Goal: Task Accomplishment & Management: Use online tool/utility

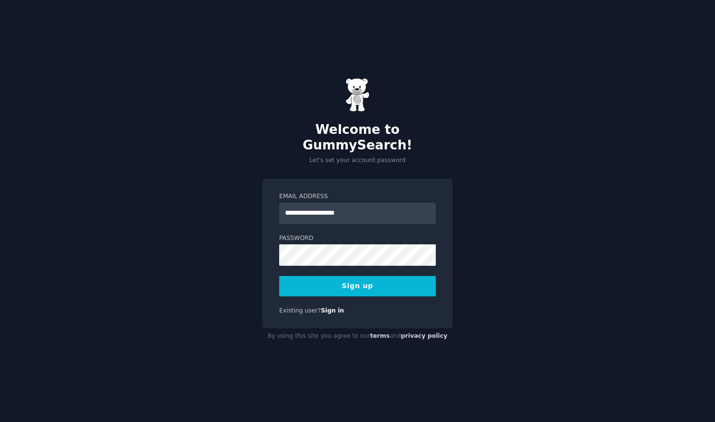
click at [344, 276] on button "Sign up" at bounding box center [357, 286] width 157 height 20
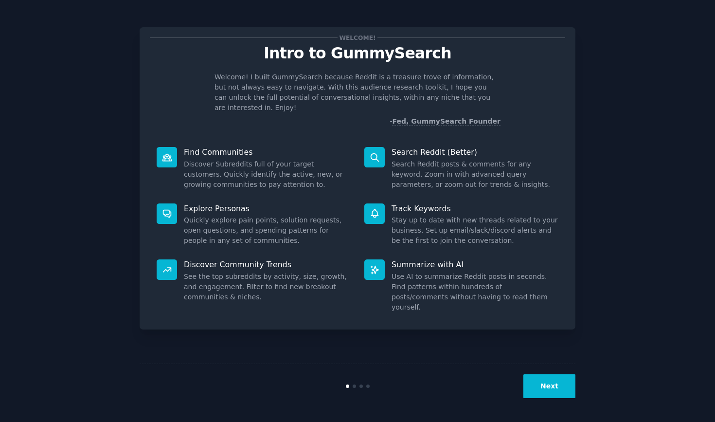
click at [545, 389] on button "Next" at bounding box center [549, 386] width 52 height 24
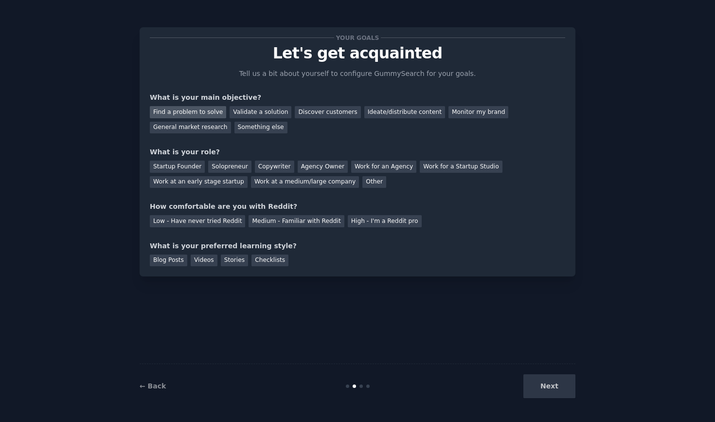
click at [181, 110] on div "Find a problem to solve" at bounding box center [188, 112] width 76 height 12
click at [264, 111] on div "Validate a solution" at bounding box center [261, 112] width 62 height 12
click at [210, 108] on div "Find a problem to solve" at bounding box center [188, 112] width 76 height 12
click at [227, 164] on div "Solopreneur" at bounding box center [229, 166] width 43 height 12
click at [217, 222] on div "Low - Have never tried Reddit" at bounding box center [197, 221] width 95 height 12
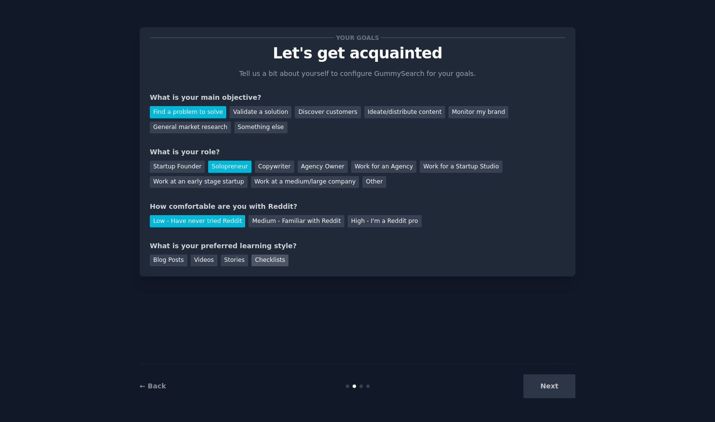
click at [265, 261] on div "Checklists" at bounding box center [269, 260] width 37 height 12
click at [176, 257] on div "Blog Posts" at bounding box center [168, 260] width 37 height 12
click at [179, 258] on div "Blog Posts" at bounding box center [168, 260] width 37 height 12
click at [206, 259] on div "Videos" at bounding box center [204, 260] width 27 height 12
click at [170, 254] on div "Blog Posts" at bounding box center [168, 260] width 37 height 12
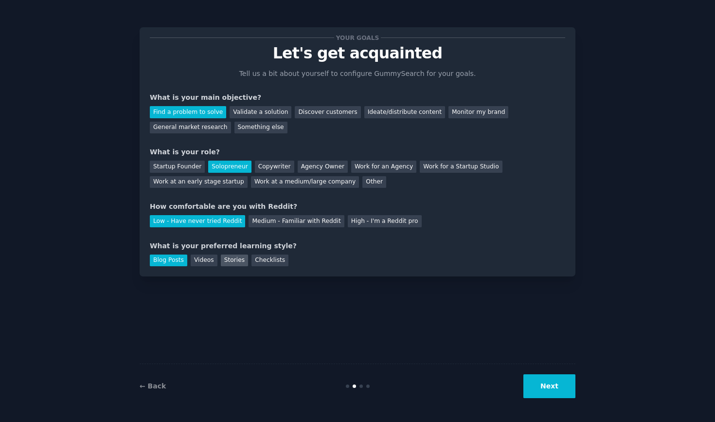
click at [236, 260] on div "Stories" at bounding box center [234, 260] width 27 height 12
click at [263, 255] on div "Checklists" at bounding box center [269, 260] width 37 height 12
click at [547, 389] on button "Next" at bounding box center [549, 386] width 52 height 24
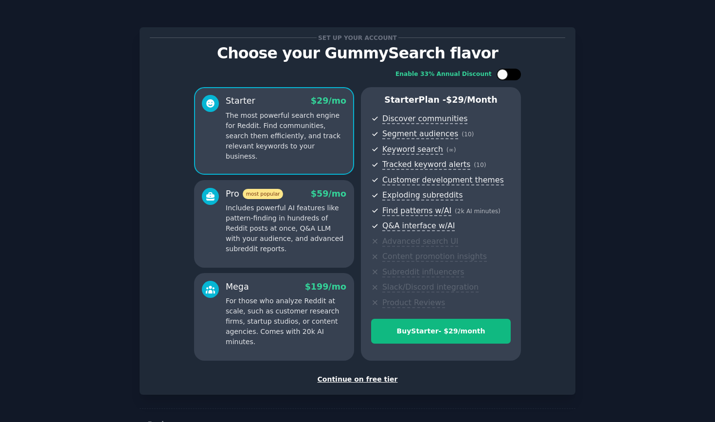
click at [506, 70] on div at bounding box center [508, 75] width 24 height 12
checkbox input "false"
click at [355, 380] on div "Continue on free tier" at bounding box center [357, 379] width 415 height 10
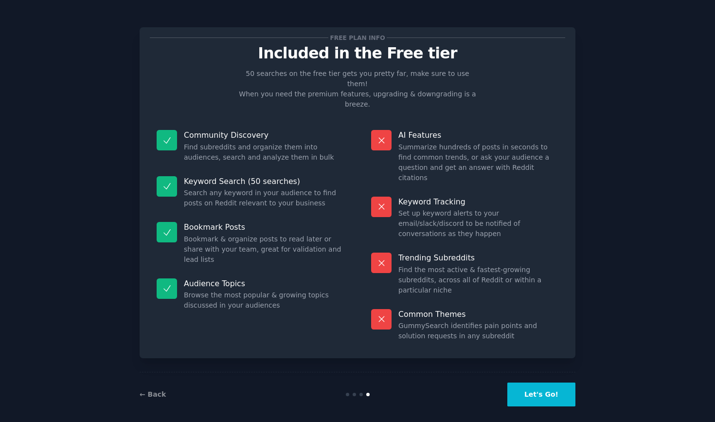
click at [394, 309] on dt "Common Themes" at bounding box center [464, 314] width 187 height 10
click at [539, 383] on button "Let's Go!" at bounding box center [541, 394] width 68 height 24
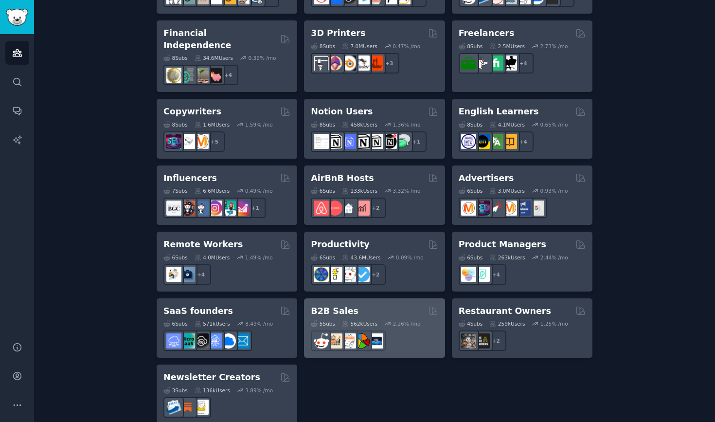
scroll to position [696, 0]
click at [373, 305] on div "B2B Sales" at bounding box center [374, 311] width 127 height 12
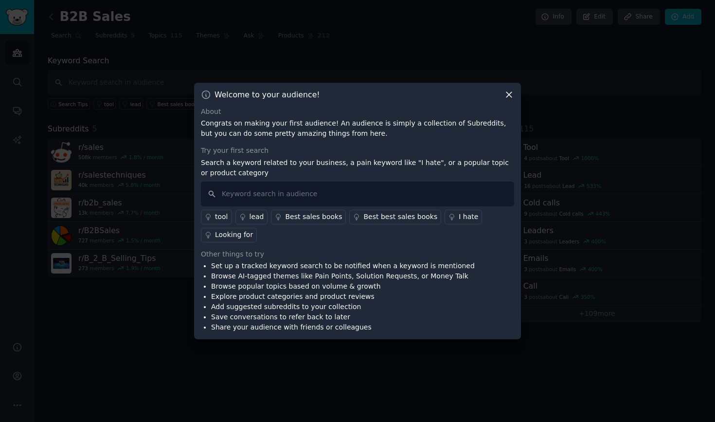
click at [515, 92] on div "Welcome to your audience! About Congrats on making your first audience! An audi…" at bounding box center [357, 211] width 327 height 257
click at [505, 93] on icon at bounding box center [509, 94] width 10 height 10
click at [508, 94] on icon at bounding box center [509, 94] width 10 height 10
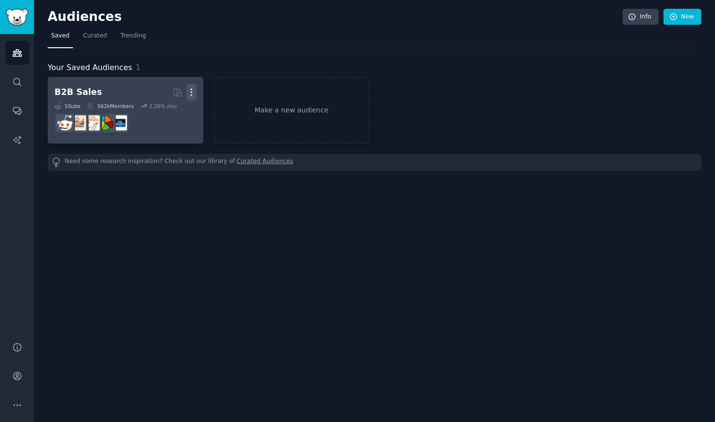
click at [191, 96] on icon "button" at bounding box center [191, 92] width 10 height 10
click at [167, 113] on p "Delete" at bounding box center [165, 112] width 22 height 10
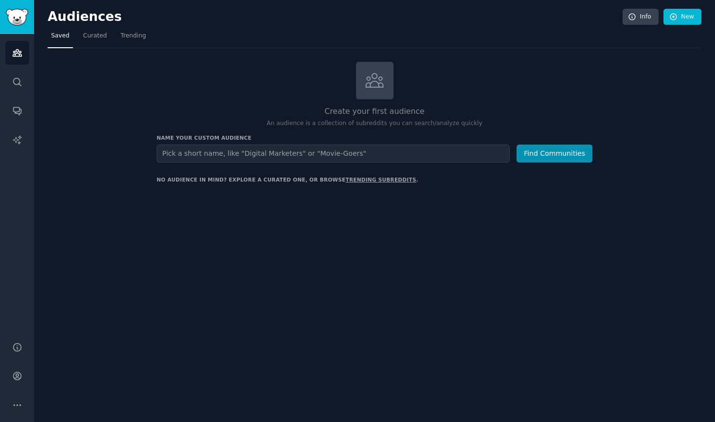
click at [261, 159] on input "text" at bounding box center [333, 153] width 353 height 18
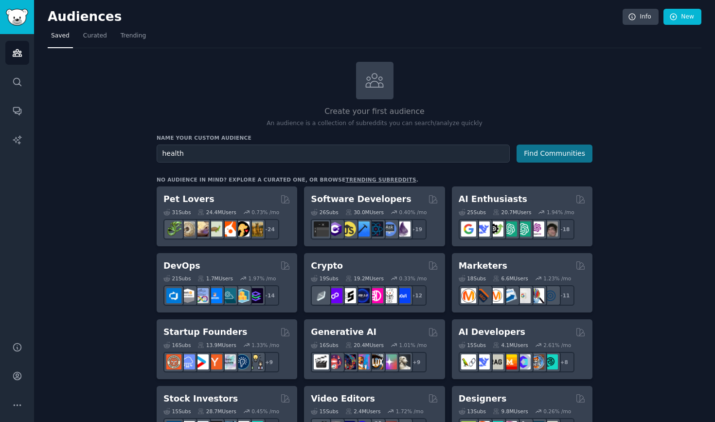
type input "health"
click at [555, 155] on button "Find Communities" at bounding box center [554, 153] width 76 height 18
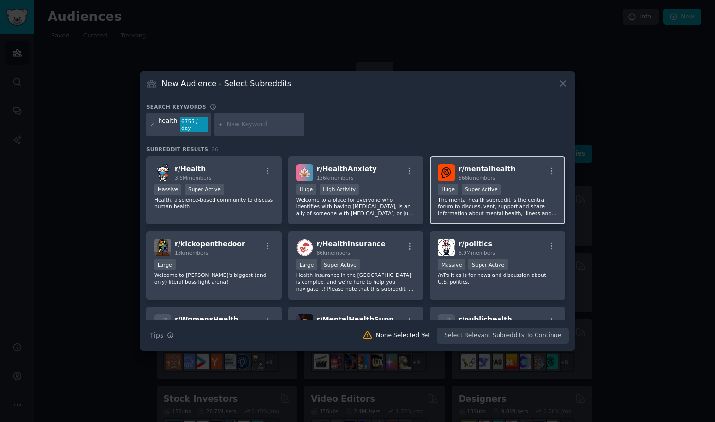
click at [491, 168] on span "r/ mentalhealth" at bounding box center [486, 169] width 57 height 8
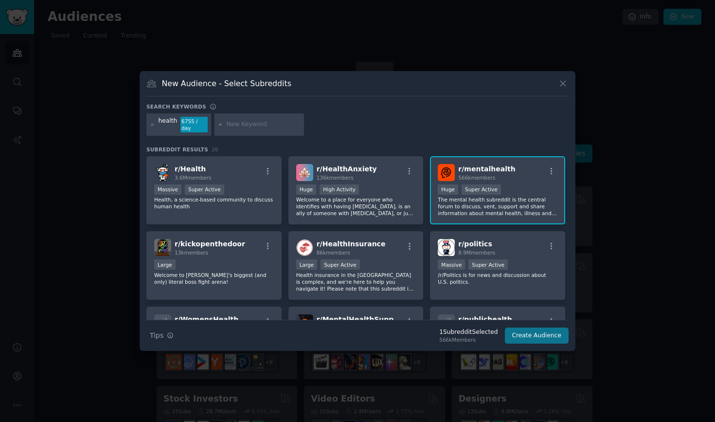
click at [530, 336] on button "Create Audience" at bounding box center [537, 335] width 64 height 17
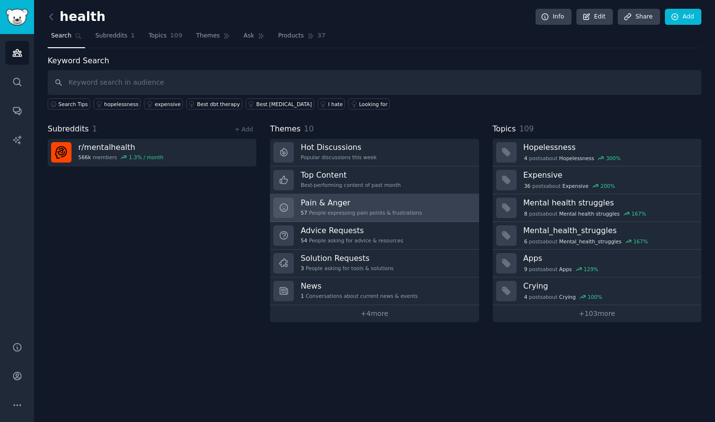
click at [397, 206] on h3 "Pain & Anger" at bounding box center [360, 202] width 121 height 10
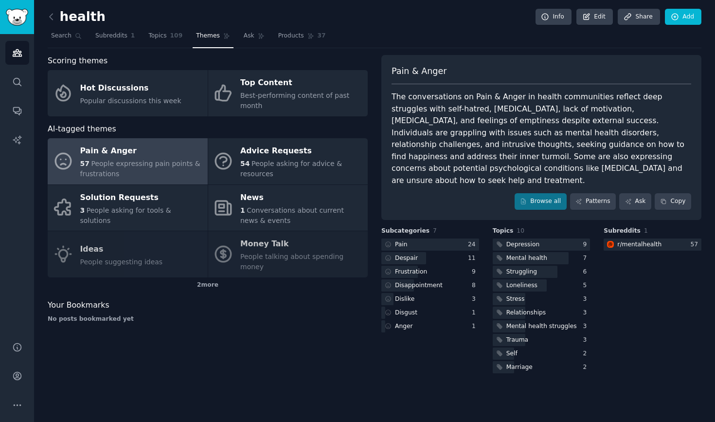
click at [145, 247] on div "Pain & Anger 57 People expressing pain points & frustrations Advice Requests 54…" at bounding box center [208, 207] width 320 height 139
click at [55, 19] on icon at bounding box center [51, 17] width 10 height 10
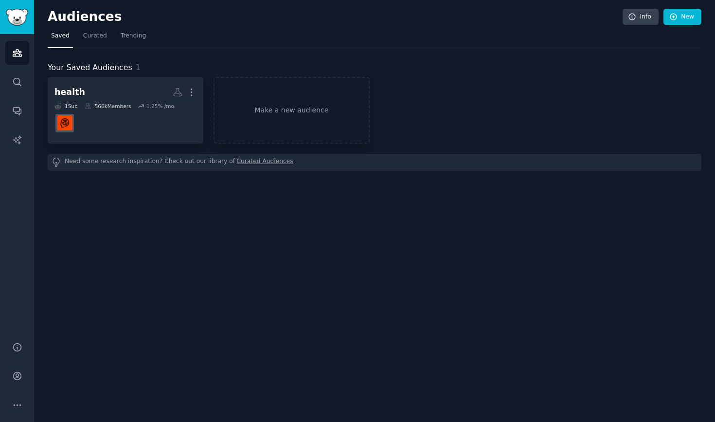
click at [265, 158] on link "Curated Audiences" at bounding box center [265, 162] width 56 height 10
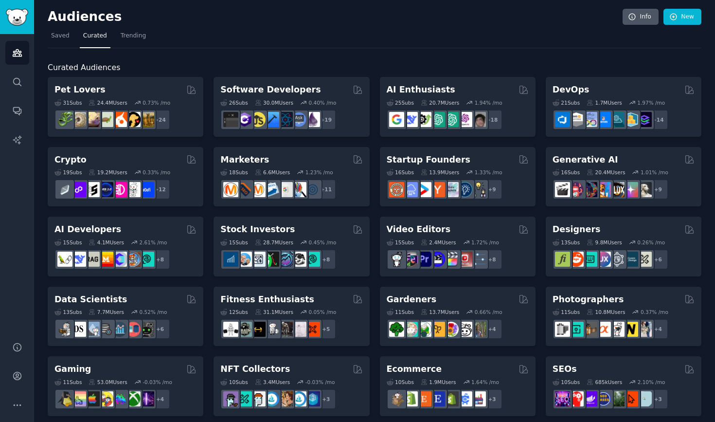
click at [640, 16] on link "Info" at bounding box center [640, 17] width 36 height 17
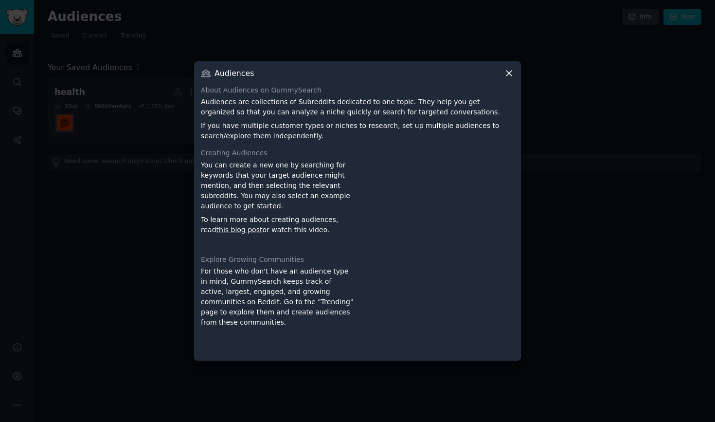
click at [508, 74] on icon at bounding box center [508, 73] width 5 height 5
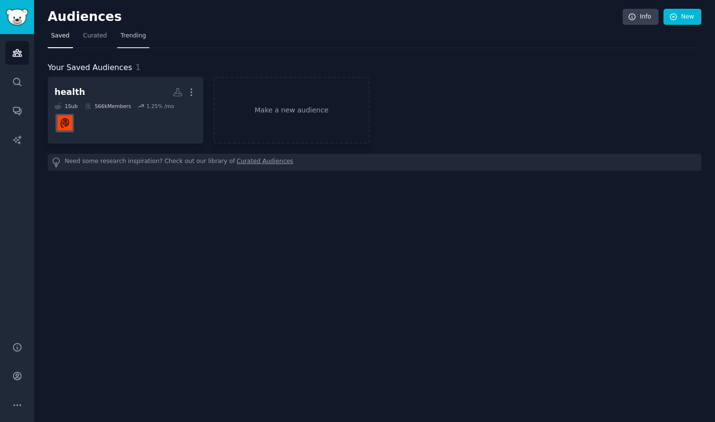
click at [132, 36] on span "Trending" at bounding box center [133, 36] width 25 height 9
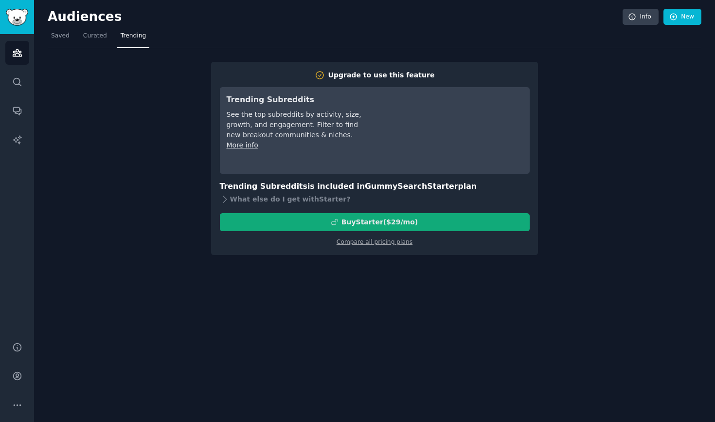
click at [384, 218] on div "Buy Starter ($ 29 /mo )" at bounding box center [379, 222] width 76 height 10
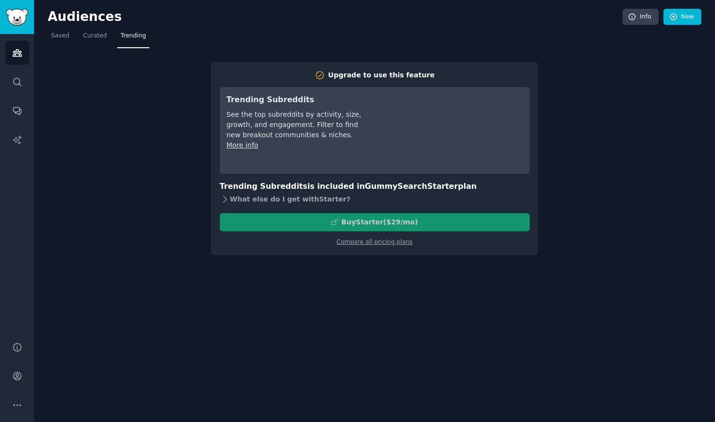
click at [264, 199] on div "What else do I get with Starter ?" at bounding box center [375, 200] width 310 height 14
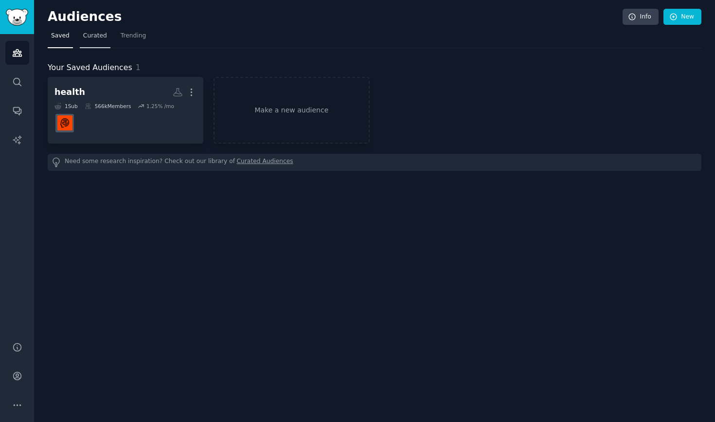
click at [97, 30] on link "Curated" at bounding box center [95, 38] width 31 height 20
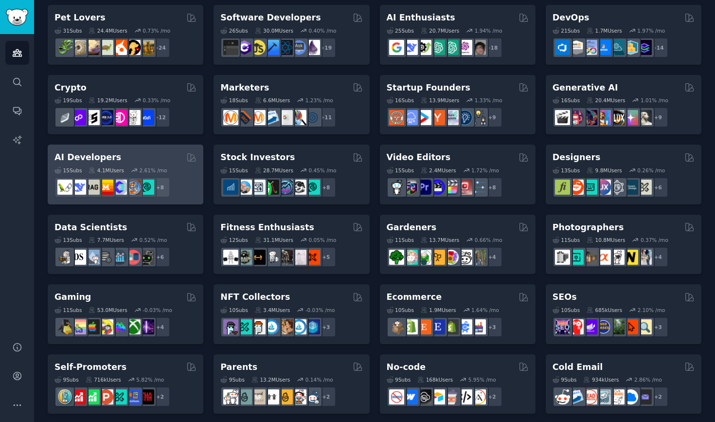
scroll to position [90, 0]
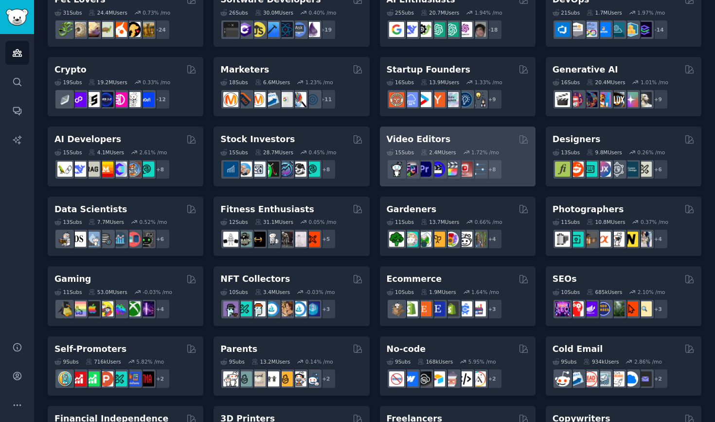
click at [471, 139] on div "Video Editors" at bounding box center [458, 139] width 142 height 12
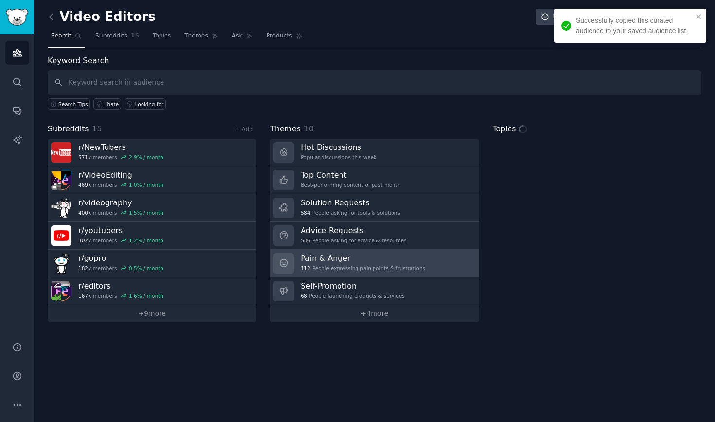
click at [317, 256] on h3 "Pain & Anger" at bounding box center [362, 258] width 124 height 10
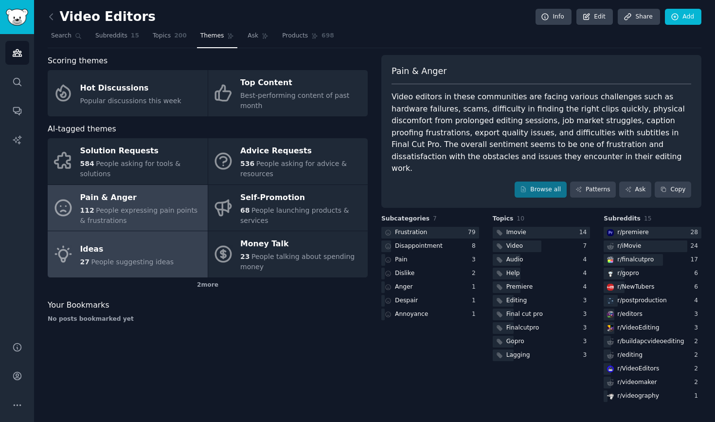
click at [141, 254] on div "Ideas" at bounding box center [127, 249] width 94 height 16
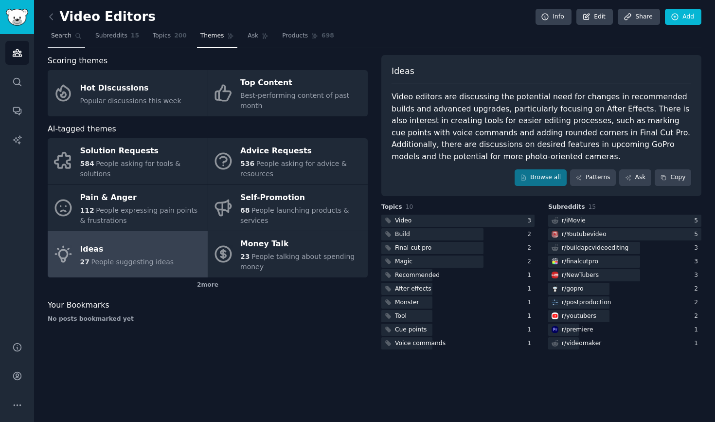
click at [71, 36] on link "Search" at bounding box center [66, 38] width 37 height 20
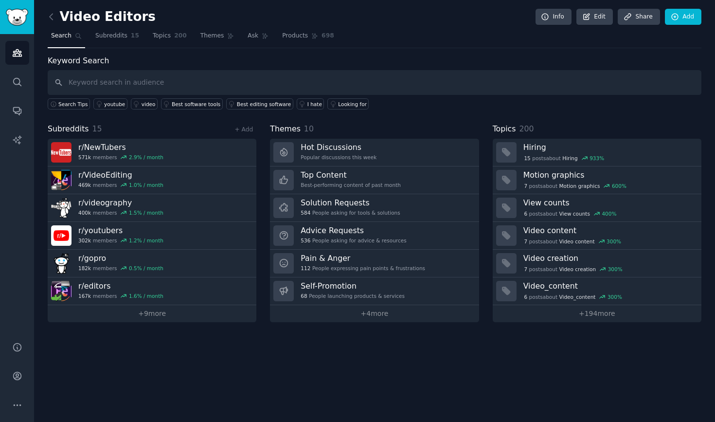
click at [123, 80] on input "text" at bounding box center [375, 82] width 654 height 25
type input "why I stopped using nobroker"
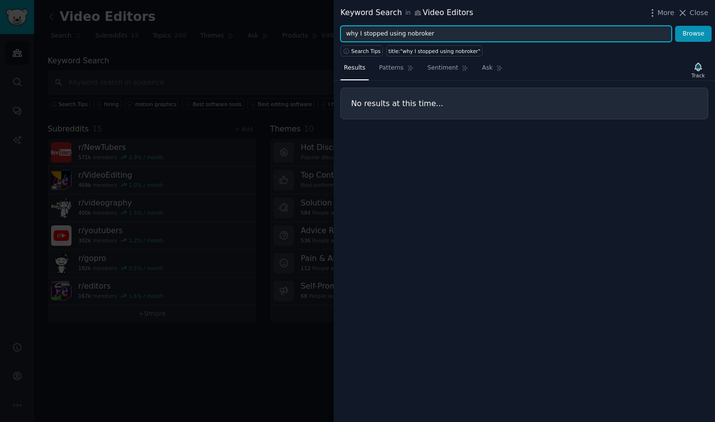
click at [404, 35] on input "why I stopped using nobroker" at bounding box center [505, 34] width 331 height 17
type input "nobroker"
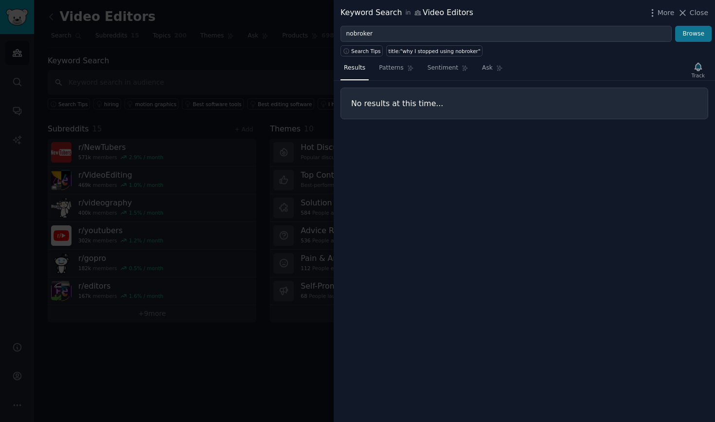
click at [690, 31] on button "Browse" at bounding box center [693, 34] width 36 height 17
click at [313, 320] on div at bounding box center [357, 211] width 715 height 422
